Goal: Information Seeking & Learning: Learn about a topic

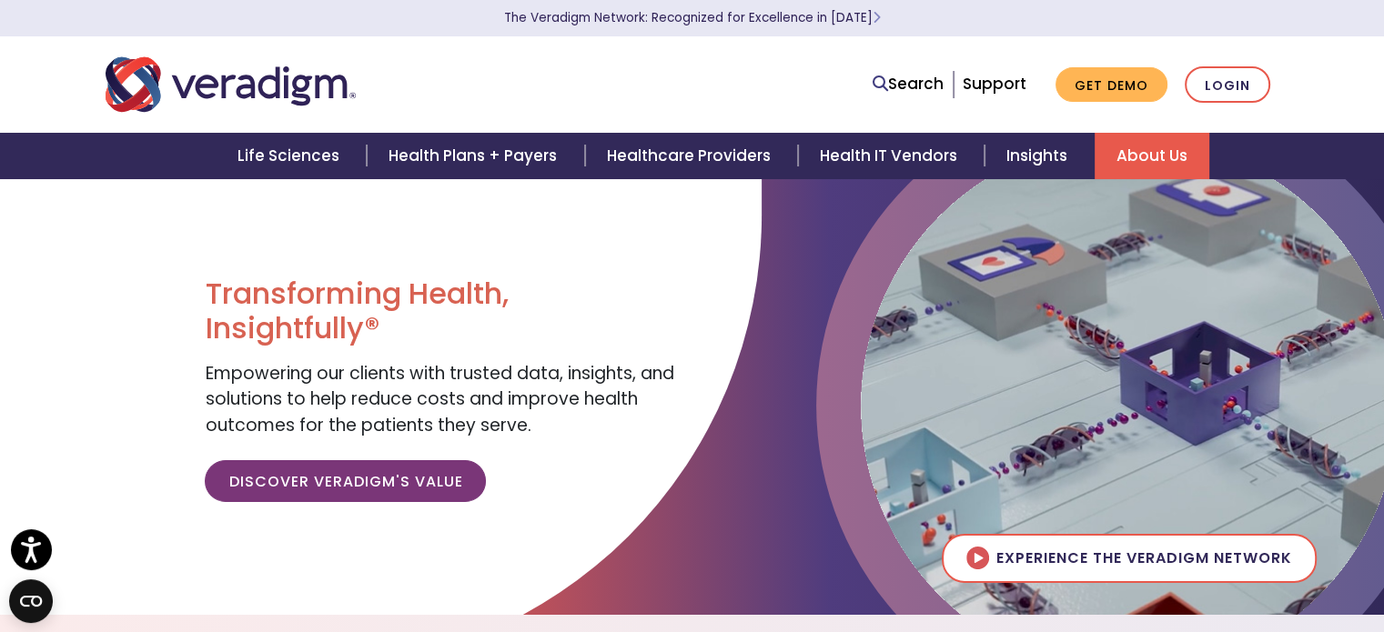
click at [1157, 145] on link "About Us" at bounding box center [1151, 156] width 115 height 46
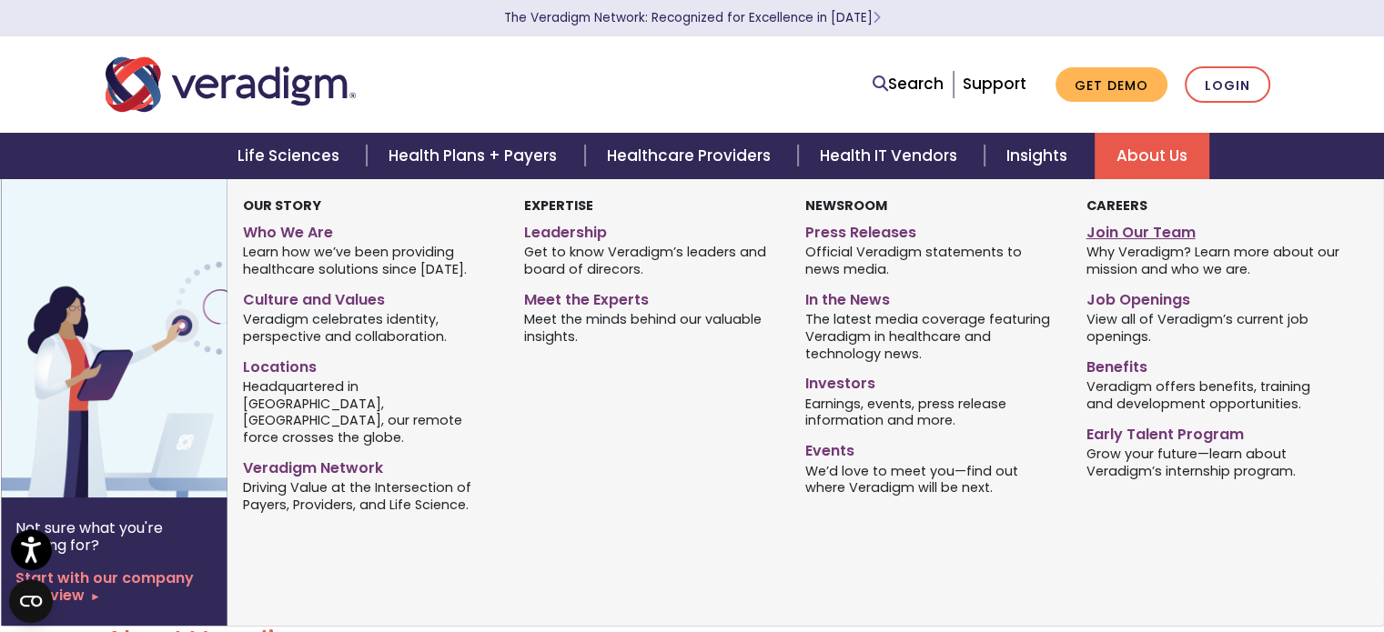
click at [1153, 239] on link "Join Our Team" at bounding box center [1212, 230] width 254 height 26
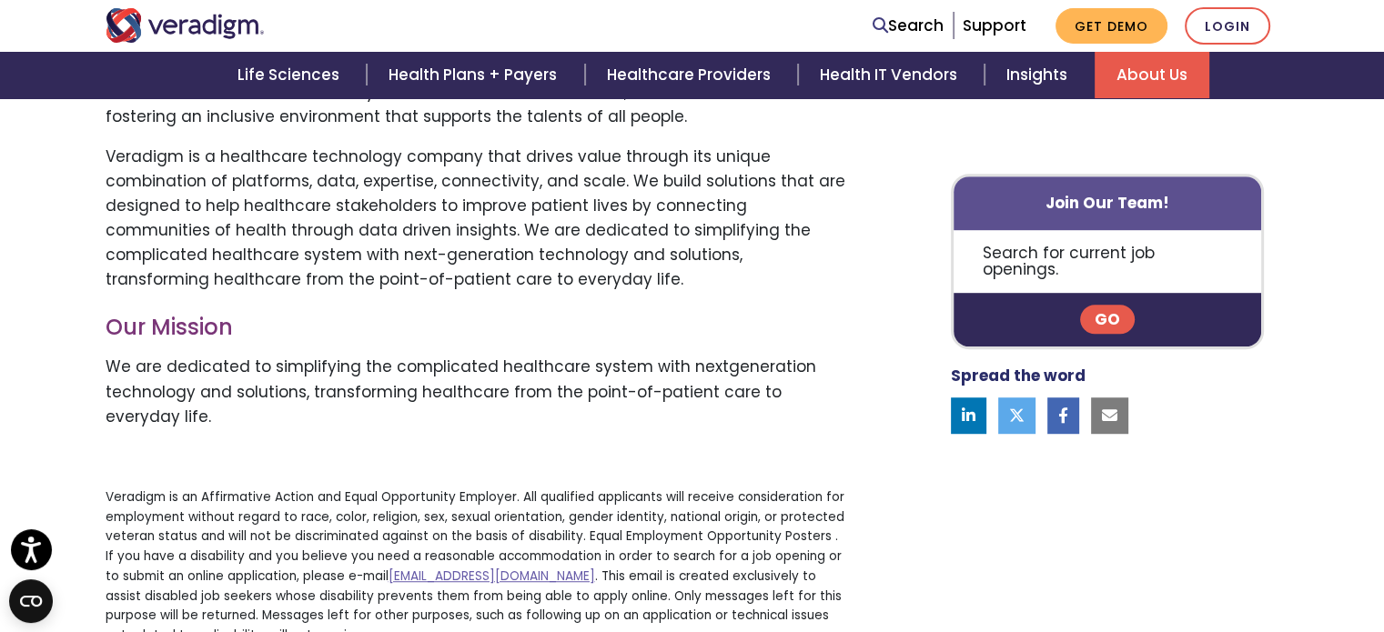
scroll to position [1001, 0]
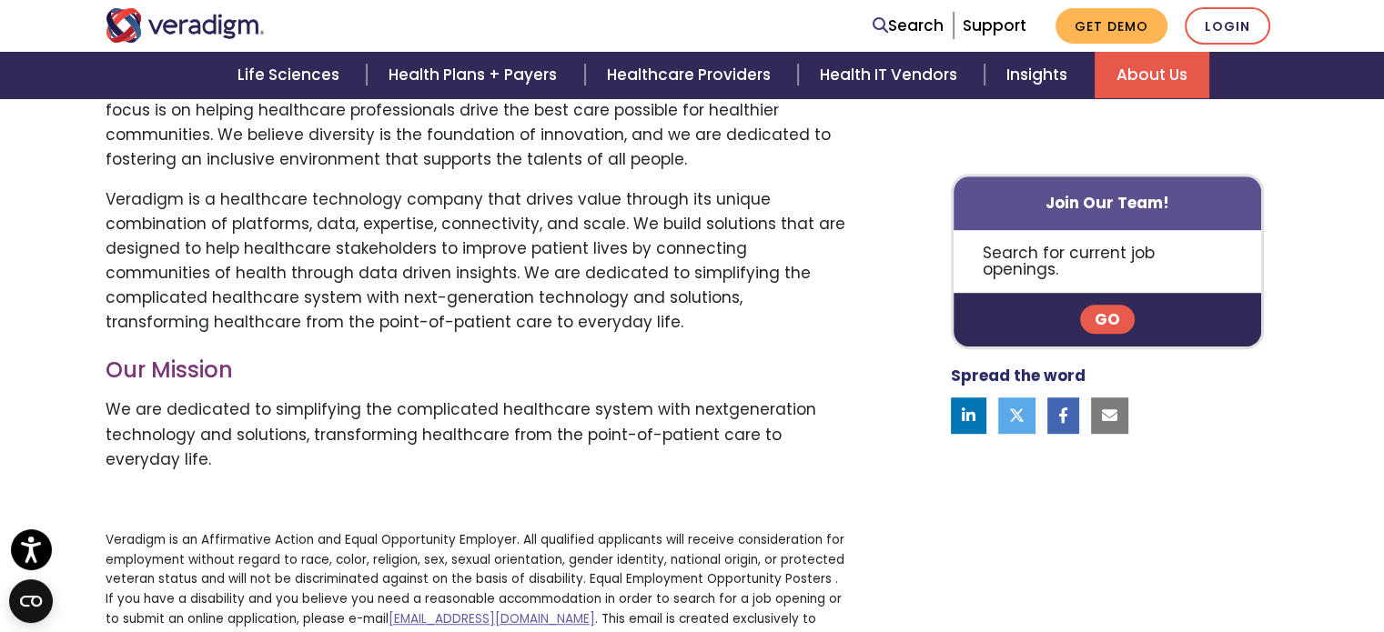
click at [1098, 306] on link "Go" at bounding box center [1107, 320] width 55 height 29
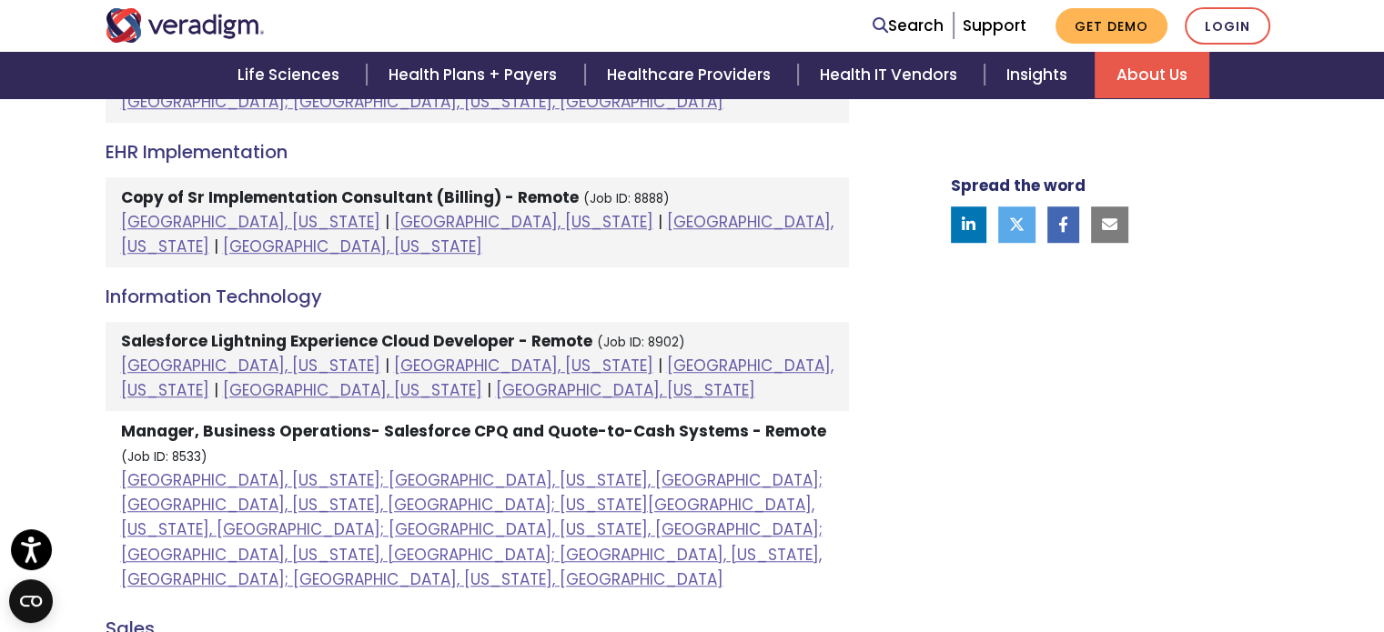
scroll to position [1274, 0]
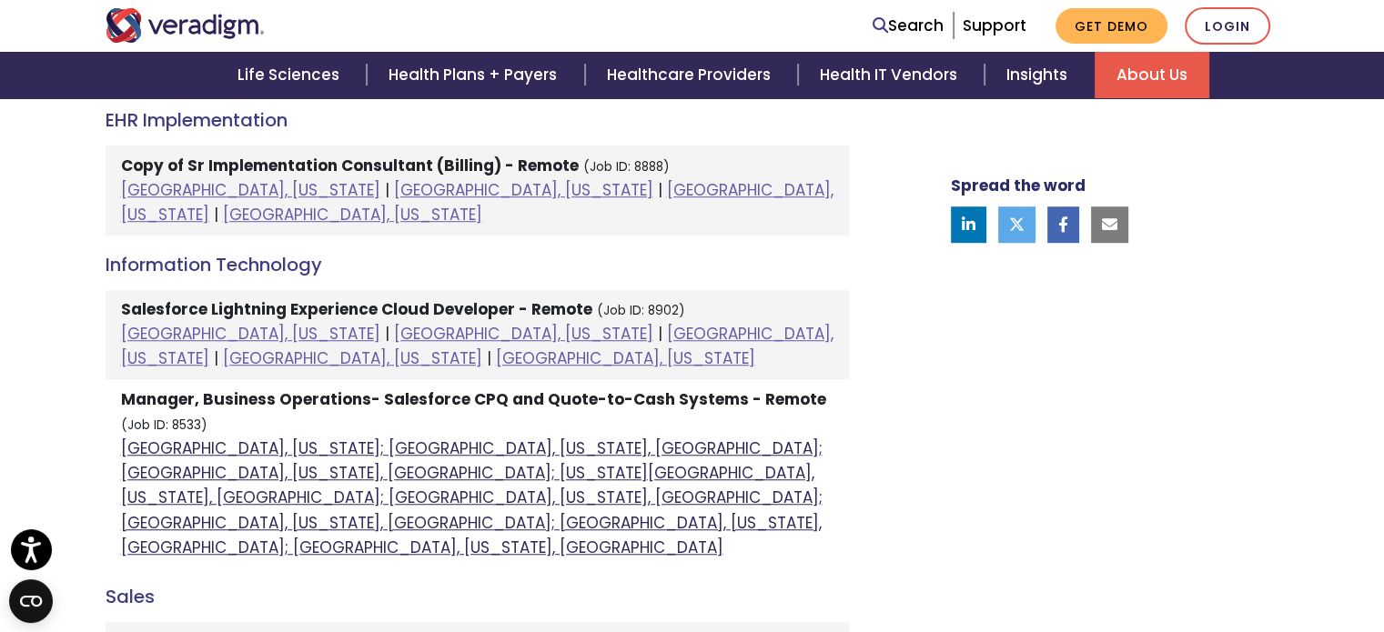
click at [421, 438] on link "Atlanta, Georgia; Columbia, South Carolina, United States; Houston, Texas, Unit…" at bounding box center [471, 498] width 701 height 121
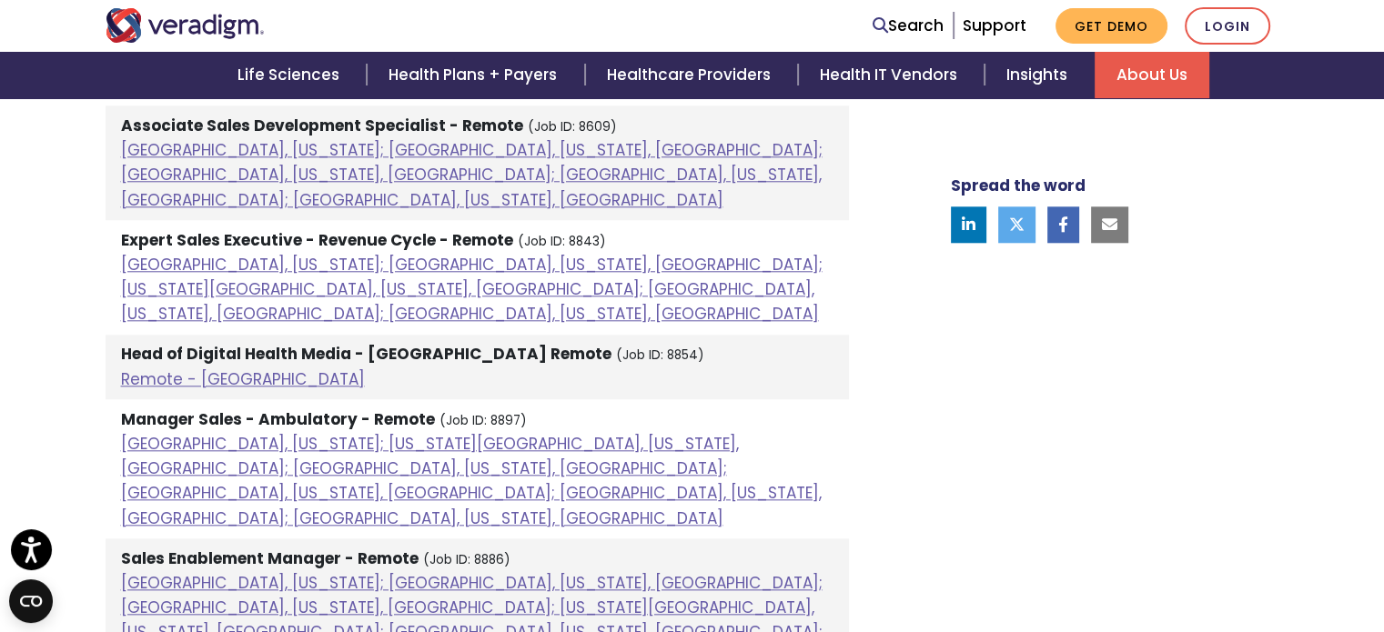
scroll to position [1819, 0]
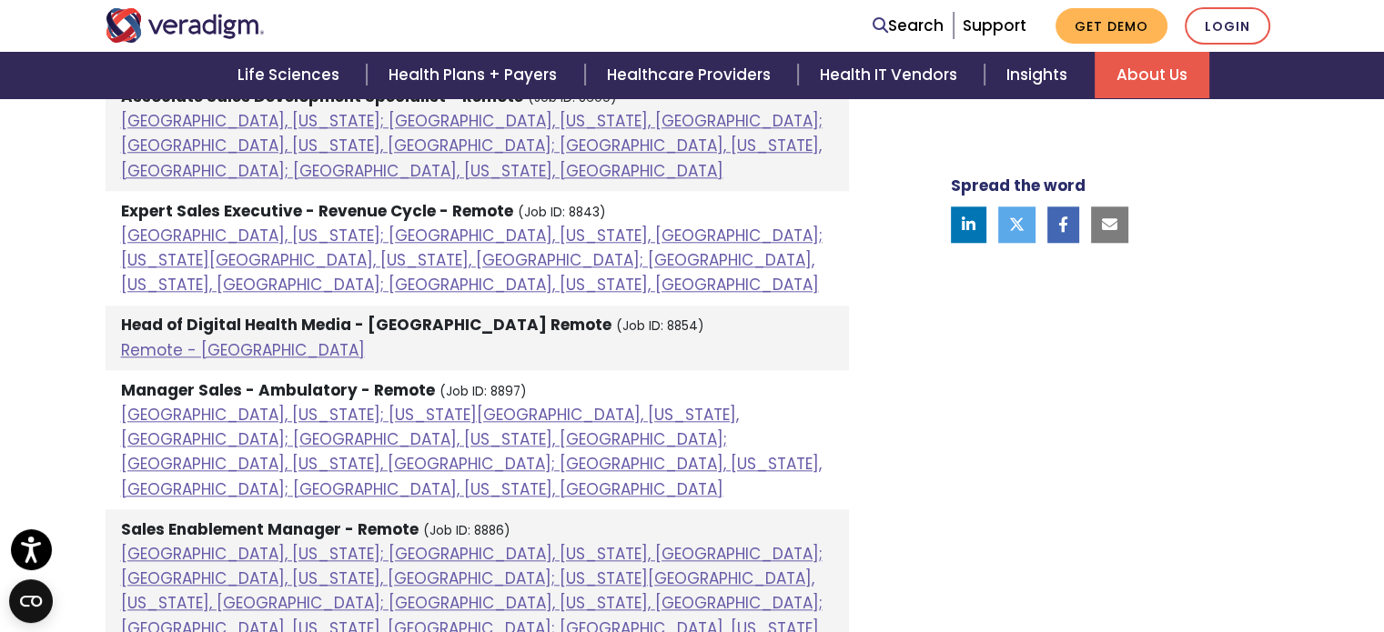
click at [309, 509] on li "Sales Enablement Manager - Remote (Job ID: 8886) Atlanta, Georgia; Chicago, Ill…" at bounding box center [477, 591] width 743 height 164
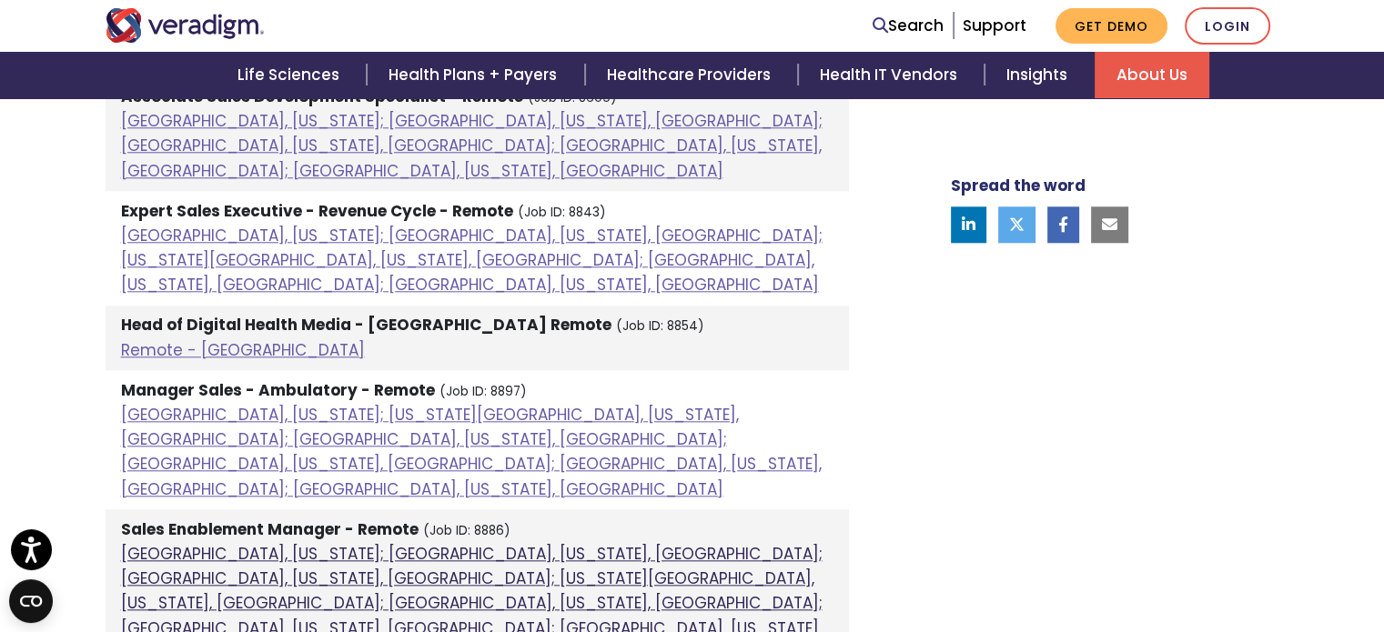
click at [338, 543] on link "Atlanta, Georgia; Chicago, Illinois, United States; Dallas, Texas, United State…" at bounding box center [471, 603] width 701 height 121
